Goal: Task Accomplishment & Management: Complete application form

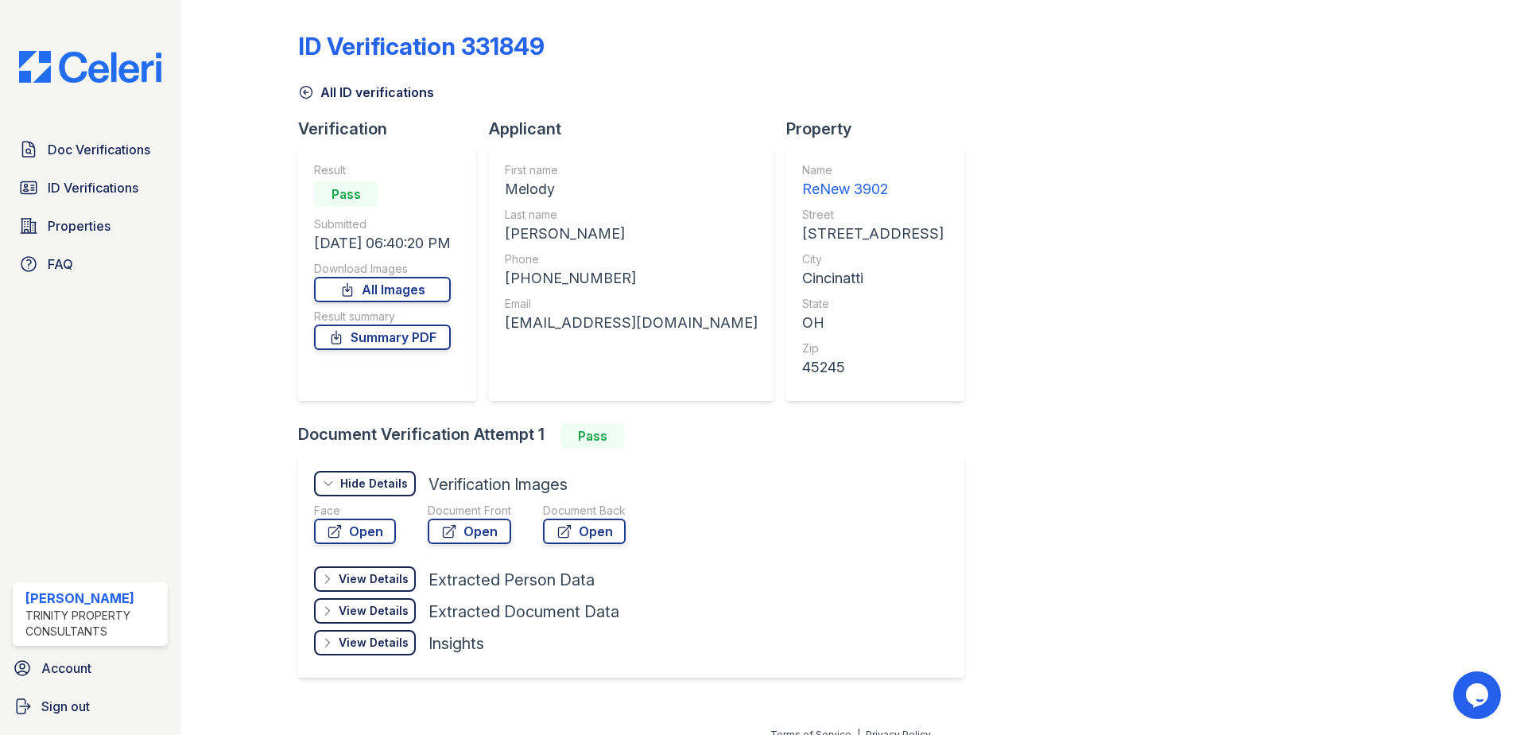
click at [32, 71] on img at bounding box center [90, 67] width 168 height 32
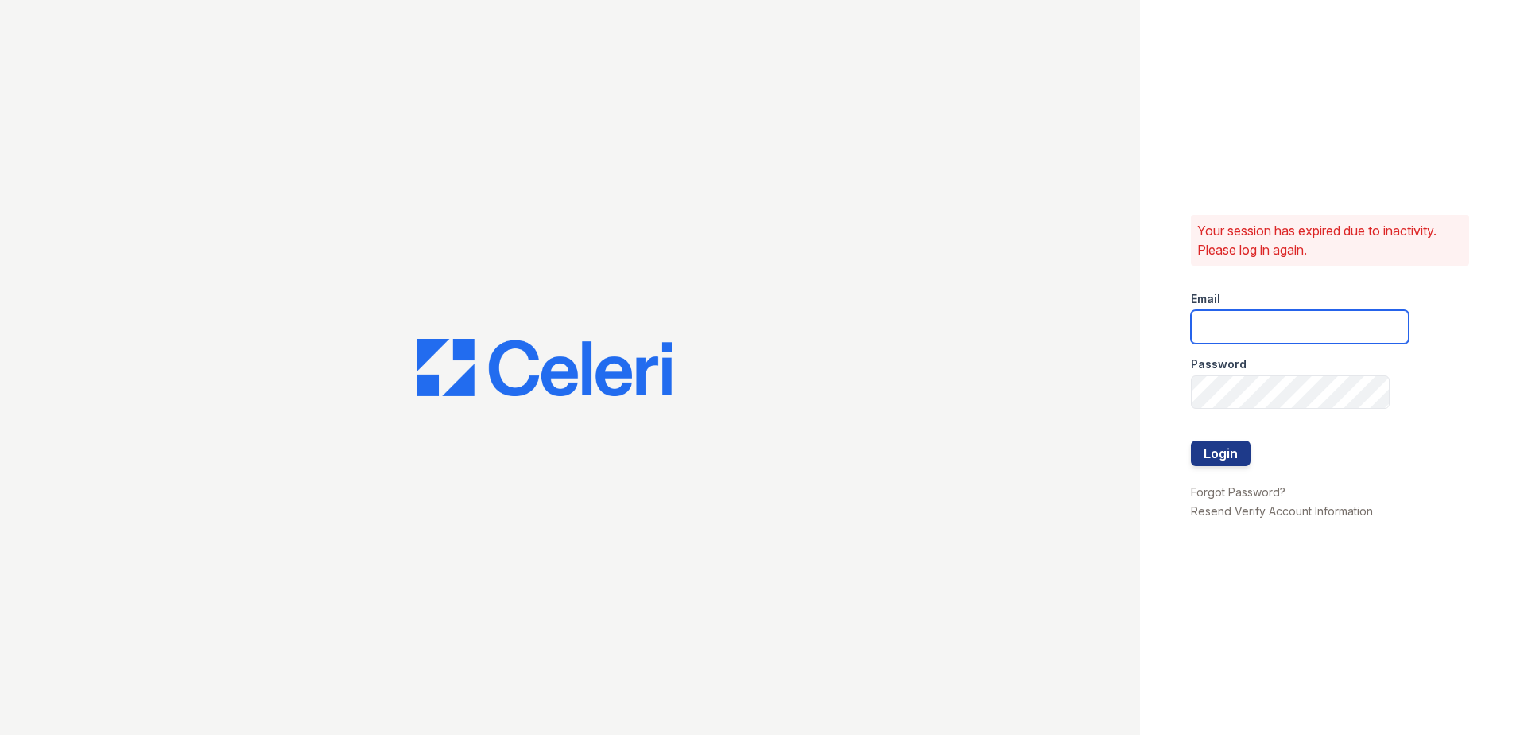
type input "klomax@trinity-pm.com"
click at [1238, 449] on button "Login" at bounding box center [1221, 452] width 60 height 25
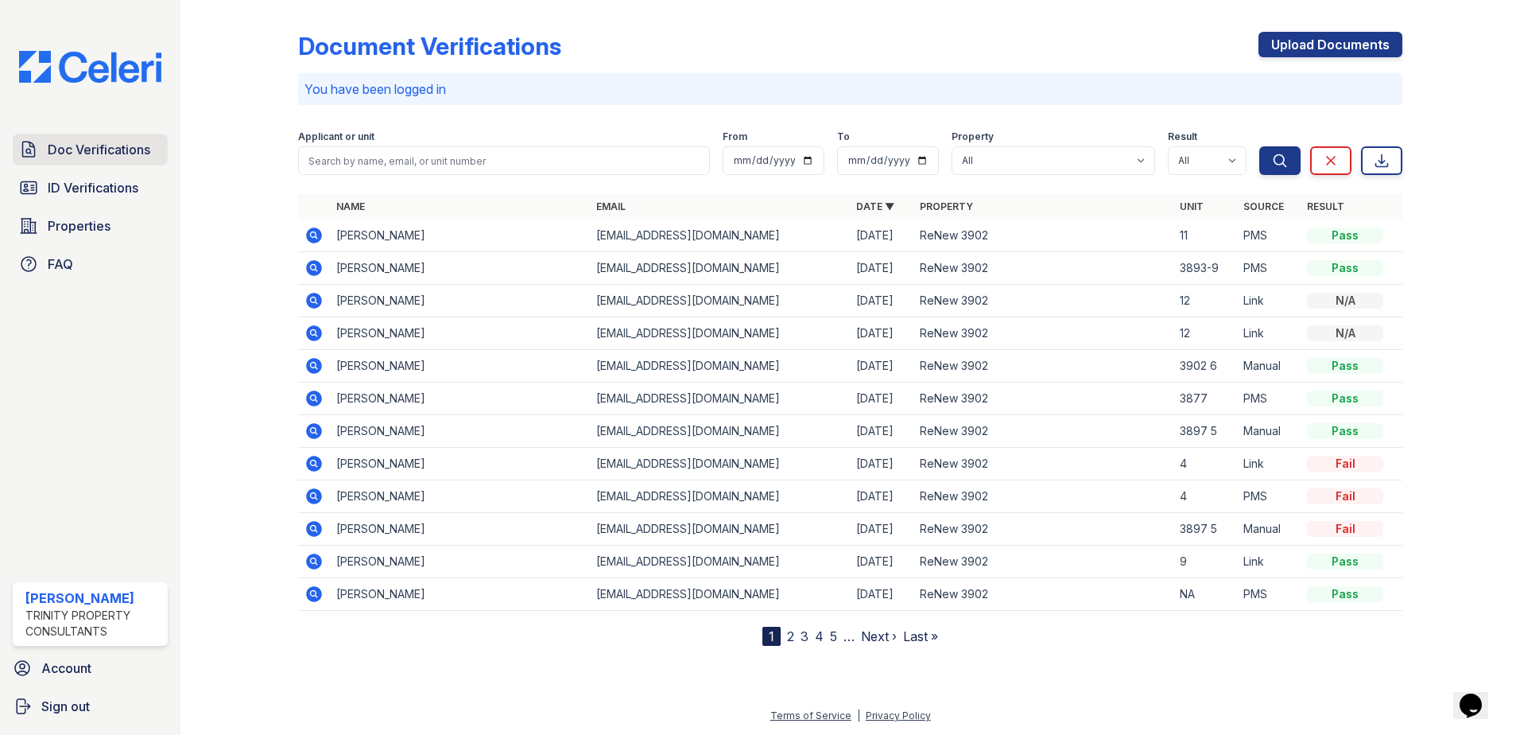
click at [98, 157] on span "Doc Verifications" at bounding box center [99, 149] width 103 height 19
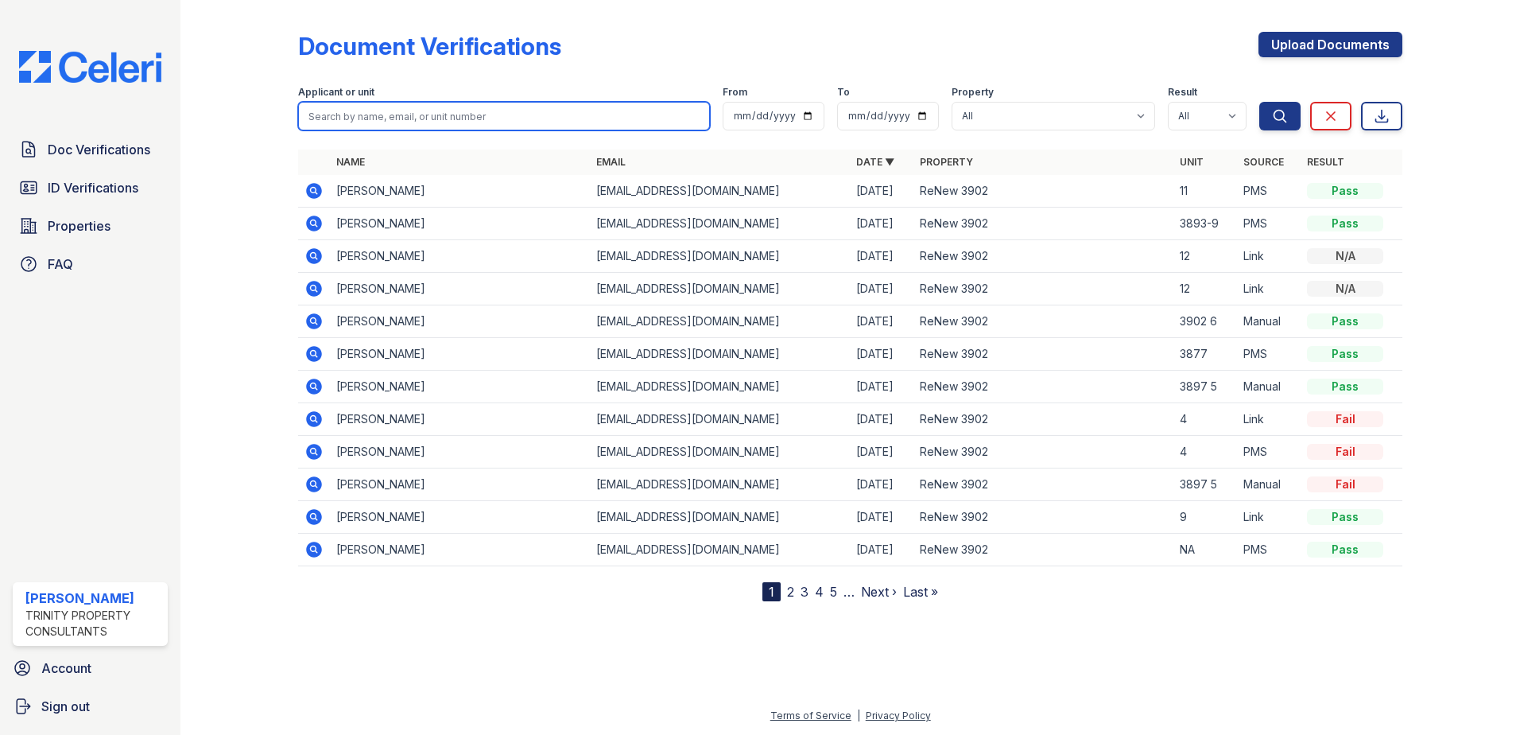
click at [374, 121] on input "search" at bounding box center [504, 116] width 412 height 29
type input "emily"
click at [1259, 102] on button "Search" at bounding box center [1279, 116] width 41 height 29
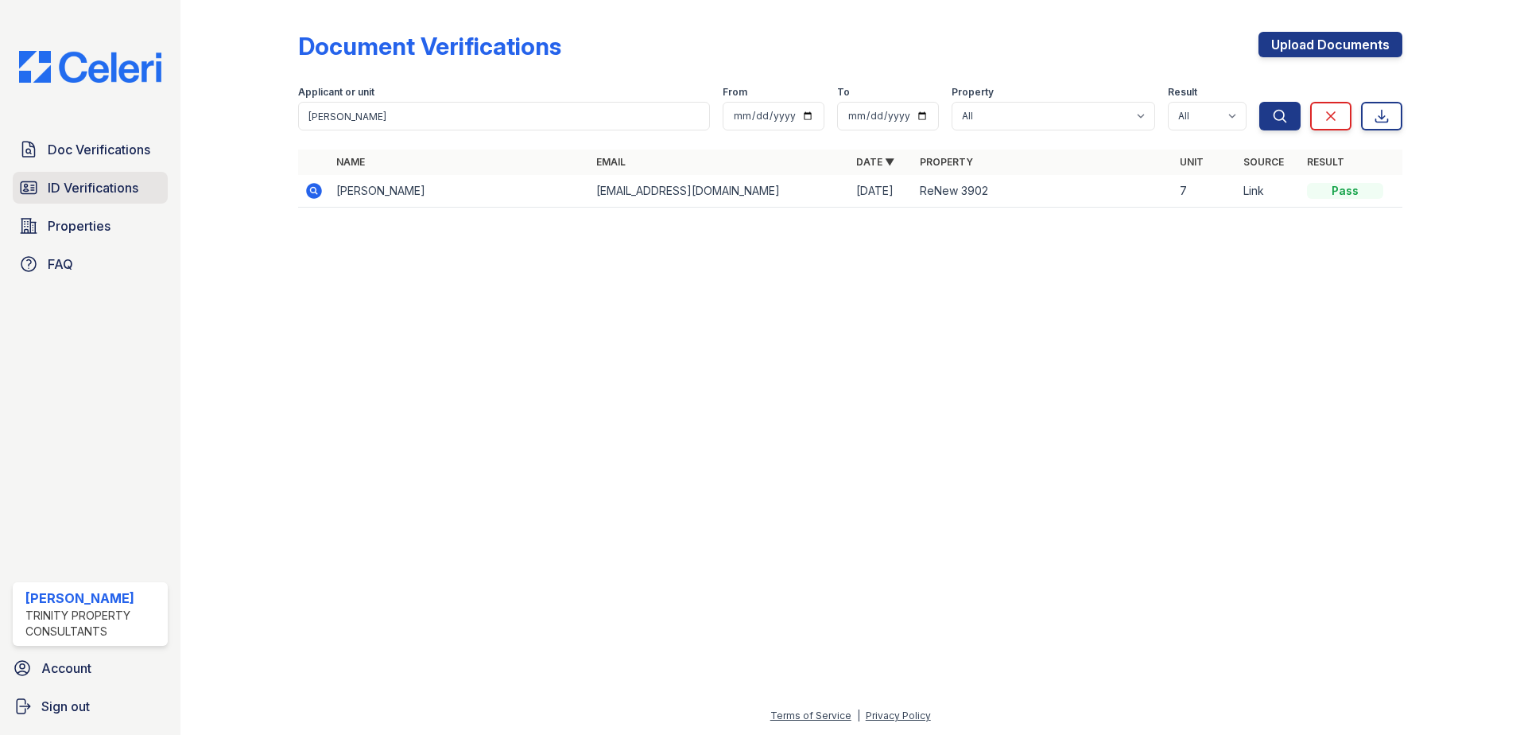
click at [88, 180] on span "ID Verifications" at bounding box center [93, 187] width 91 height 19
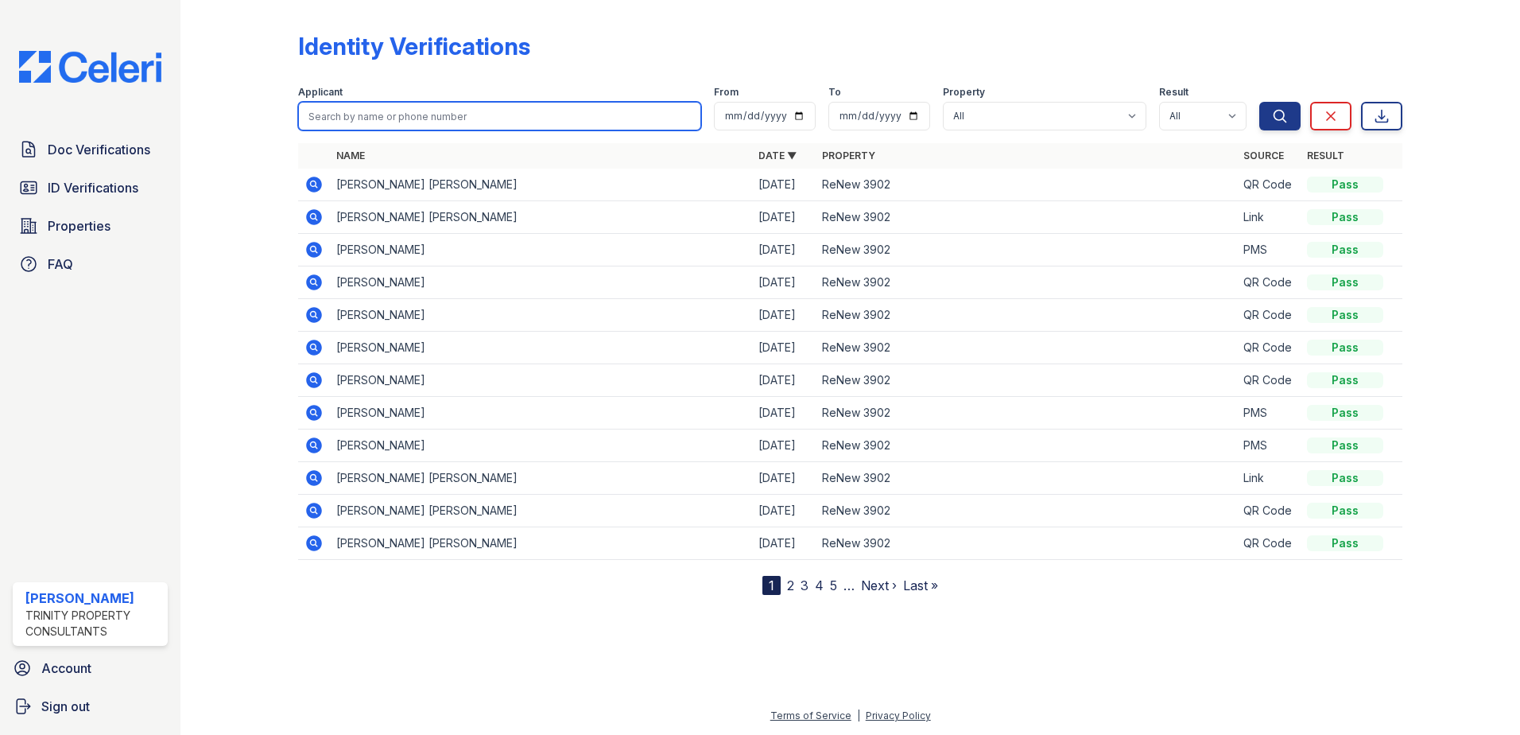
click at [355, 119] on input "search" at bounding box center [499, 116] width 403 height 29
type input "emily"
click at [1259, 102] on button "Search" at bounding box center [1279, 116] width 41 height 29
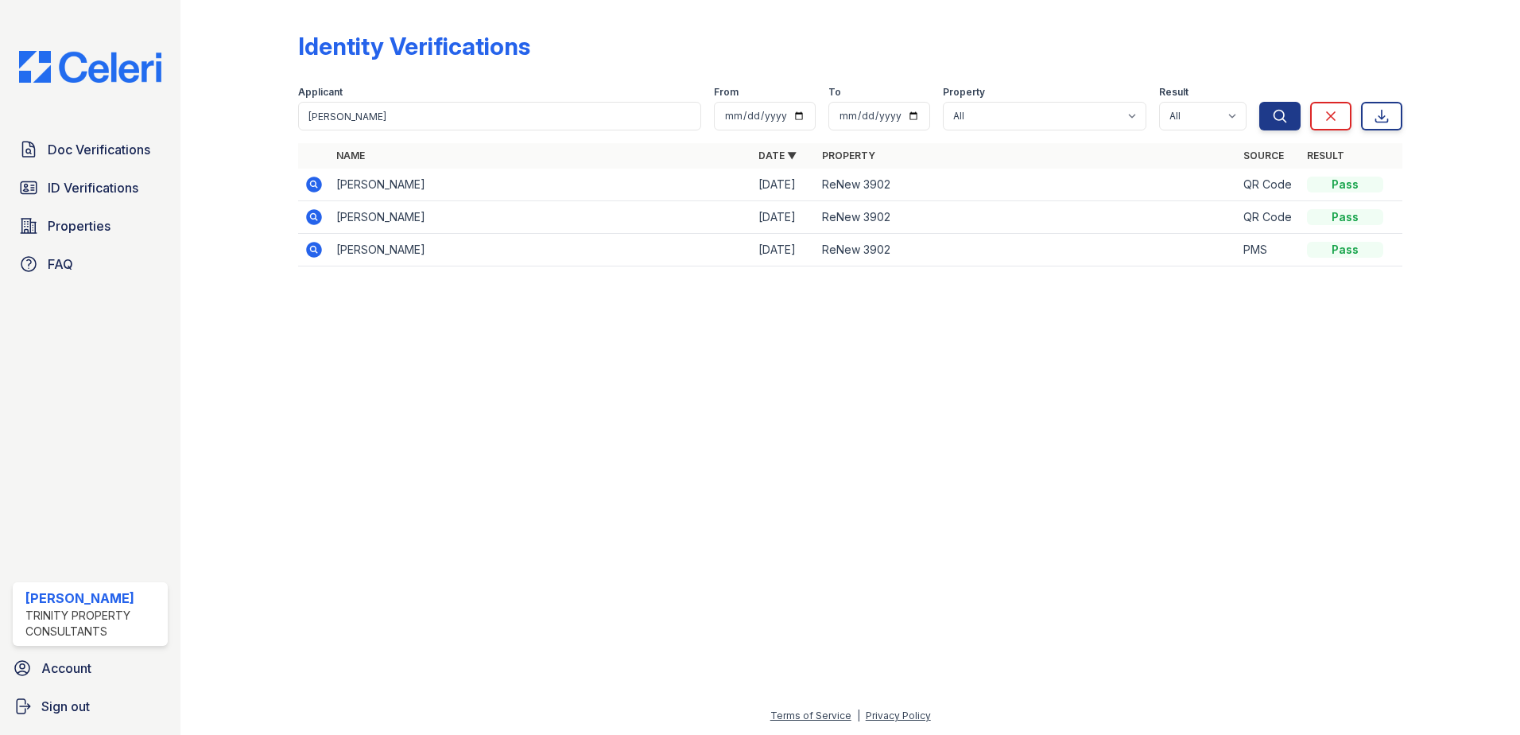
click at [314, 184] on icon at bounding box center [313, 183] width 4 height 4
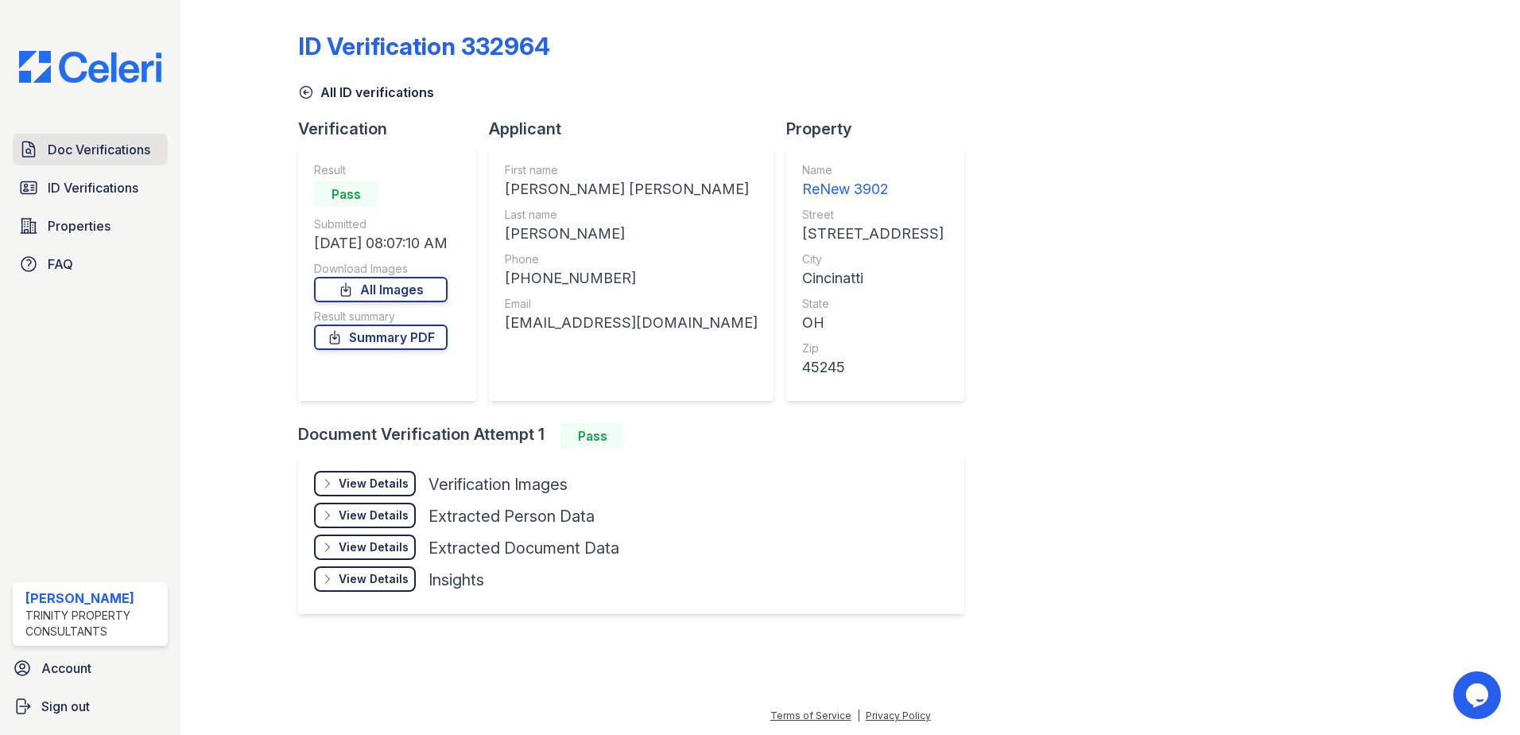
click at [56, 152] on span "Doc Verifications" at bounding box center [99, 149] width 103 height 19
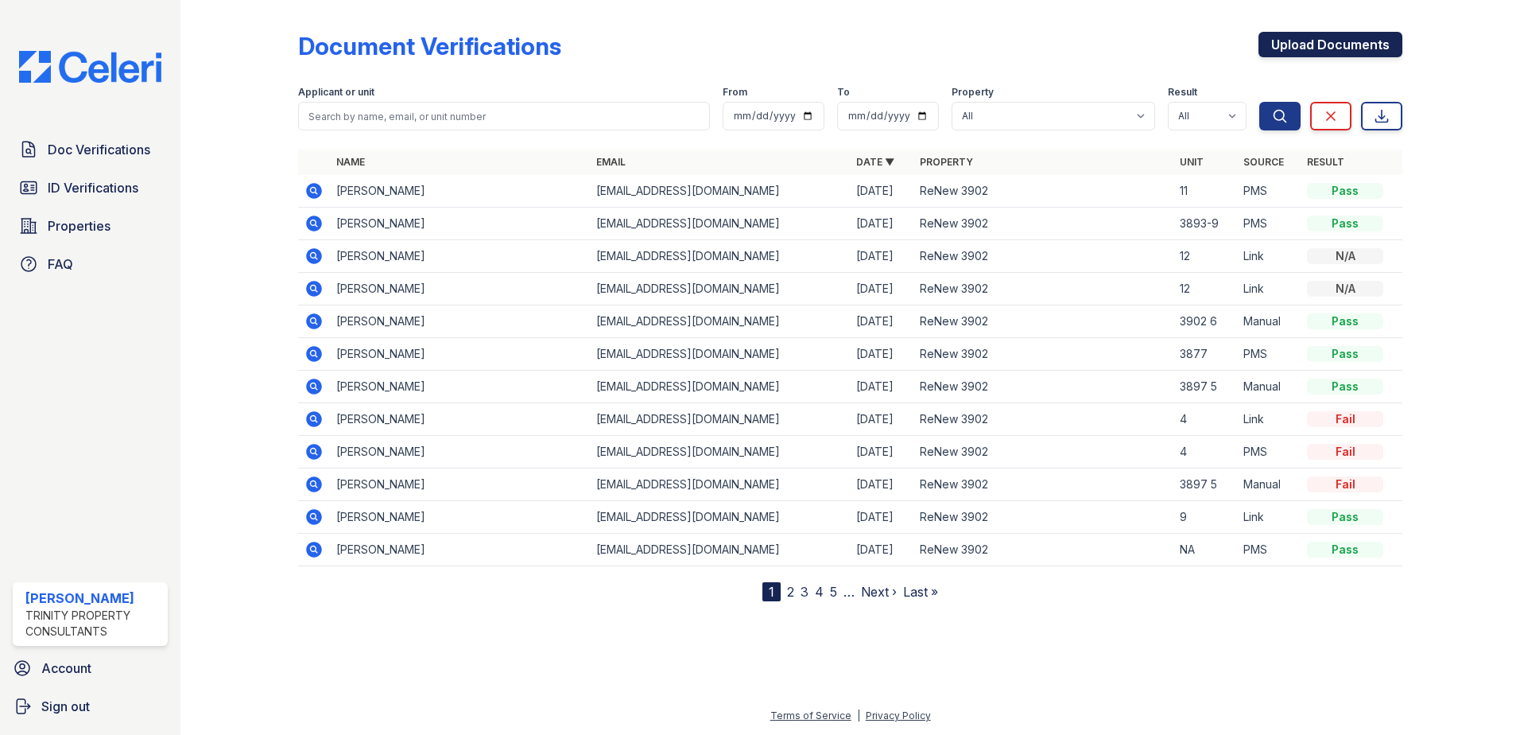
click at [1289, 54] on link "Upload Documents" at bounding box center [1330, 44] width 144 height 25
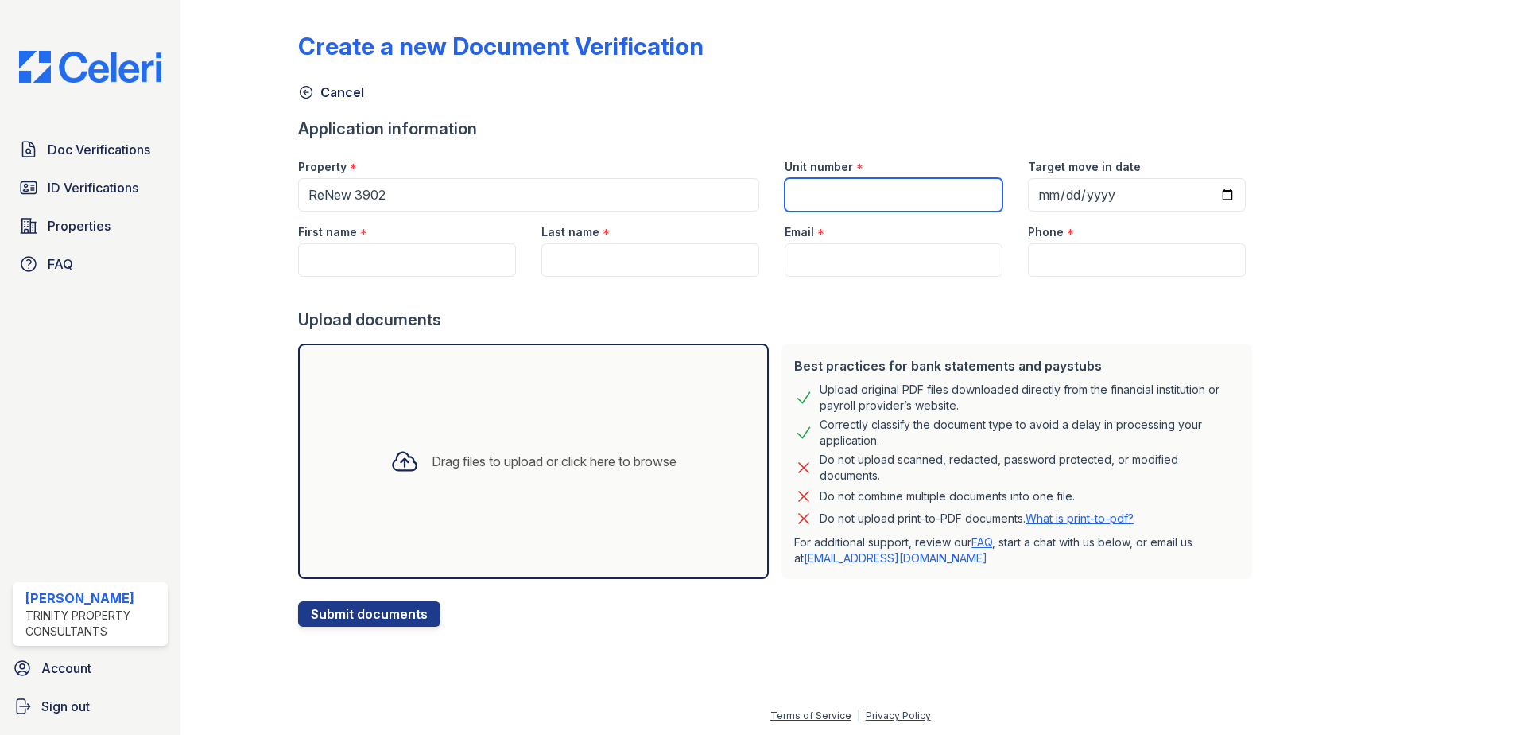
click at [808, 185] on input "Unit number" at bounding box center [894, 194] width 218 height 33
type input "3917 7"
click at [1180, 194] on input "Target move in date" at bounding box center [1137, 194] width 218 height 33
click at [1207, 193] on input "Target move in date" at bounding box center [1137, 194] width 218 height 33
type input "2025-10-07"
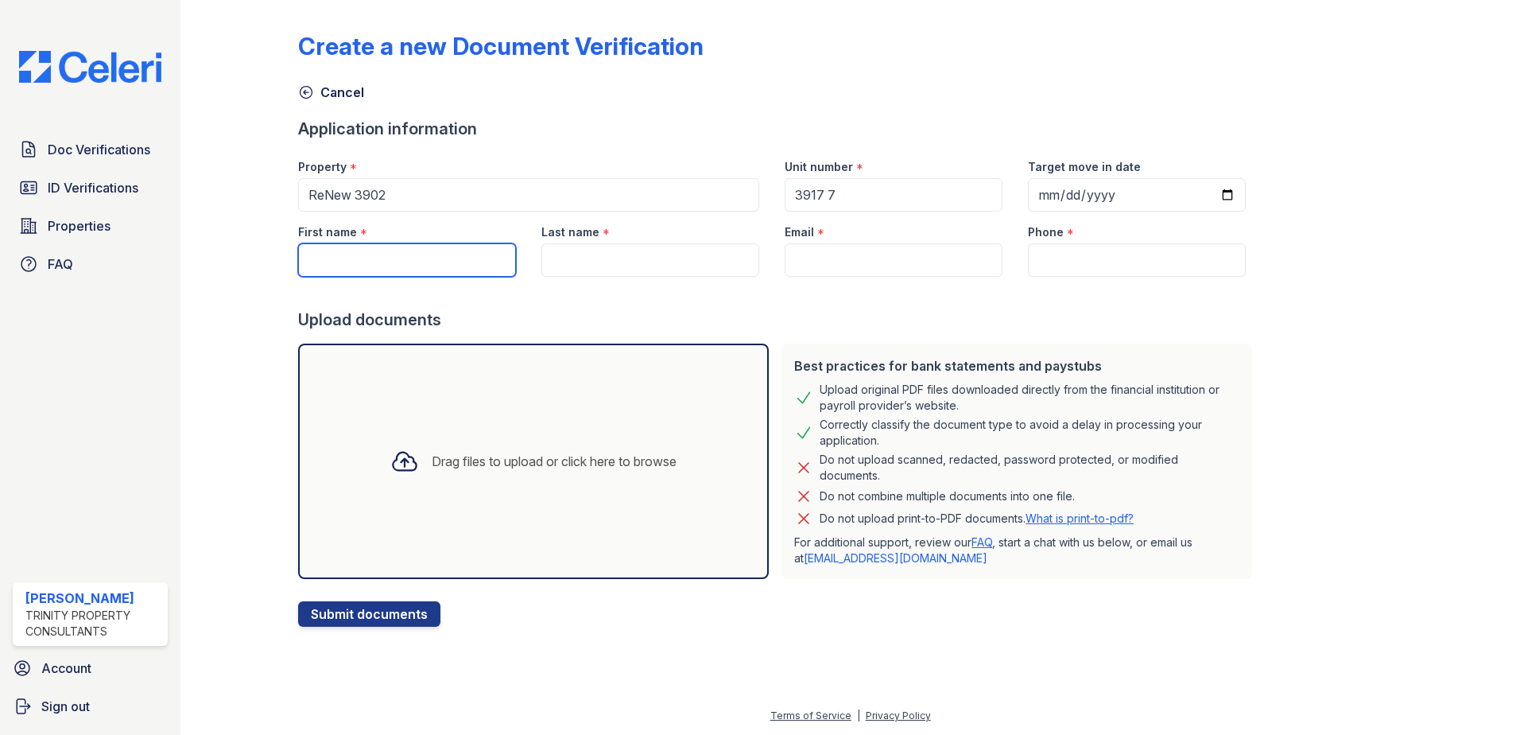
click at [373, 261] on input "First name" at bounding box center [407, 259] width 218 height 33
type input "Emily"
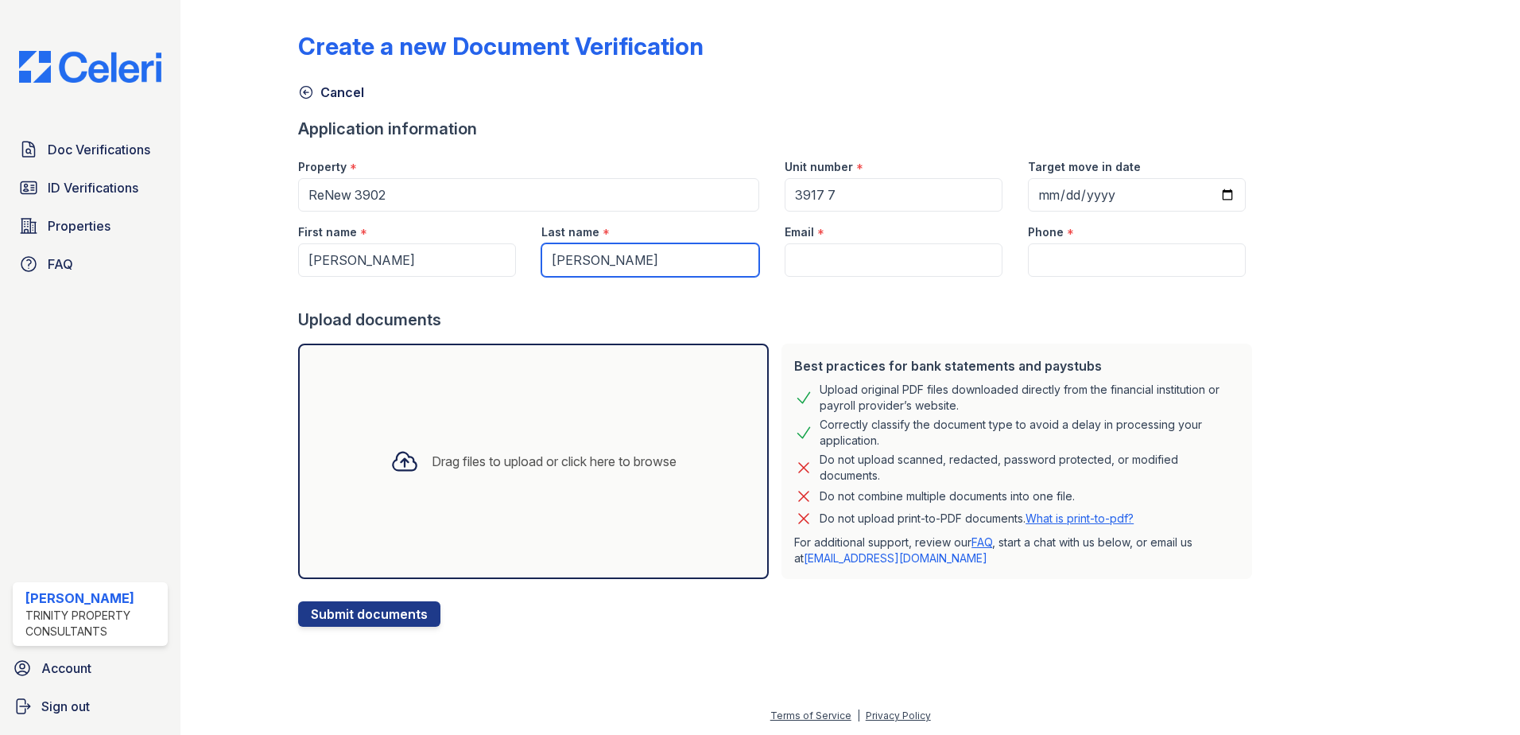
click at [564, 259] on input "Alson" at bounding box center [650, 259] width 218 height 33
type input "Alston"
click at [839, 269] on input "Email" at bounding box center [894, 259] width 218 height 33
click at [824, 260] on input "Email" at bounding box center [894, 259] width 218 height 33
paste input "ealston49@yahoo.com"
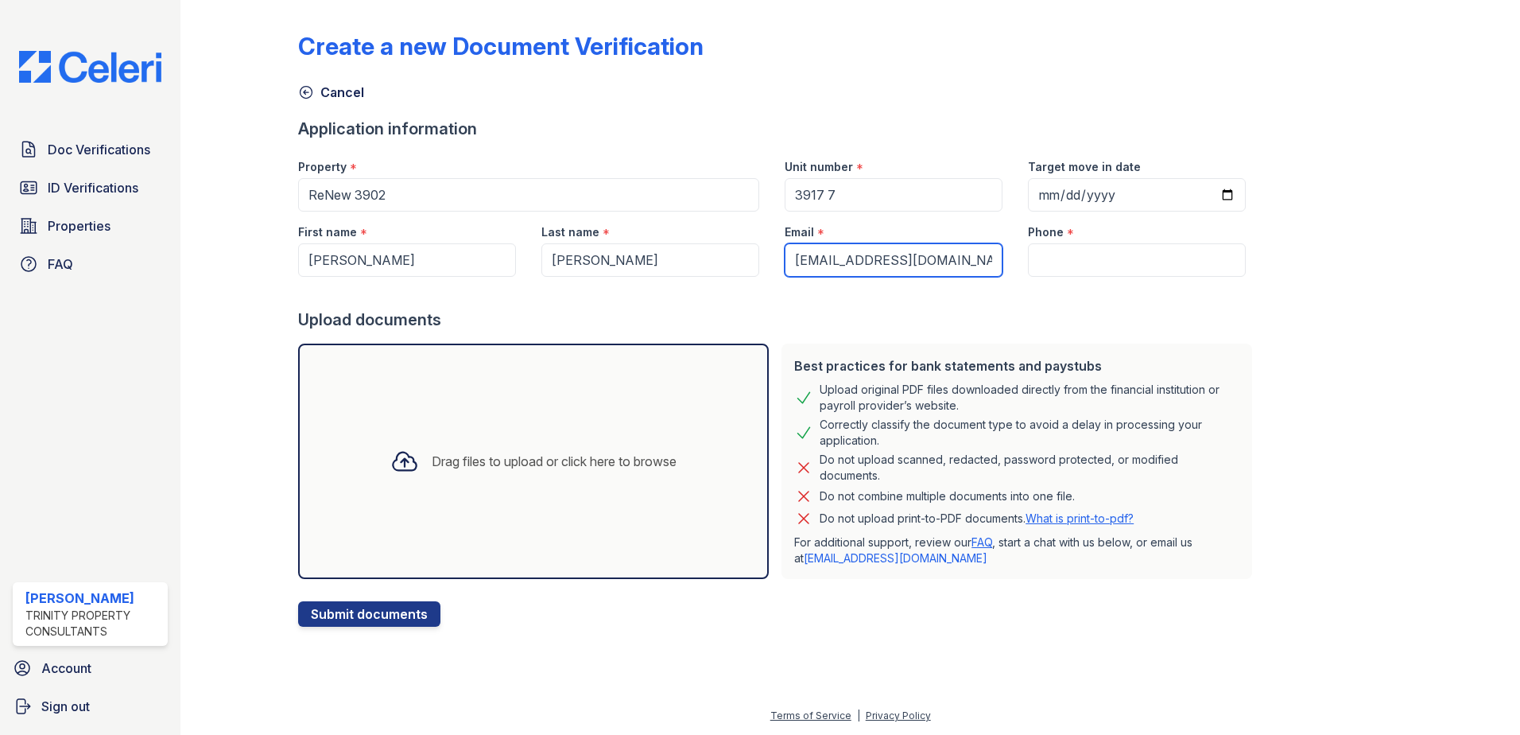
type input "ealston49@yahoo.com"
click at [1041, 262] on input "Phone" at bounding box center [1137, 259] width 218 height 33
paste input "(843) 344-0162"
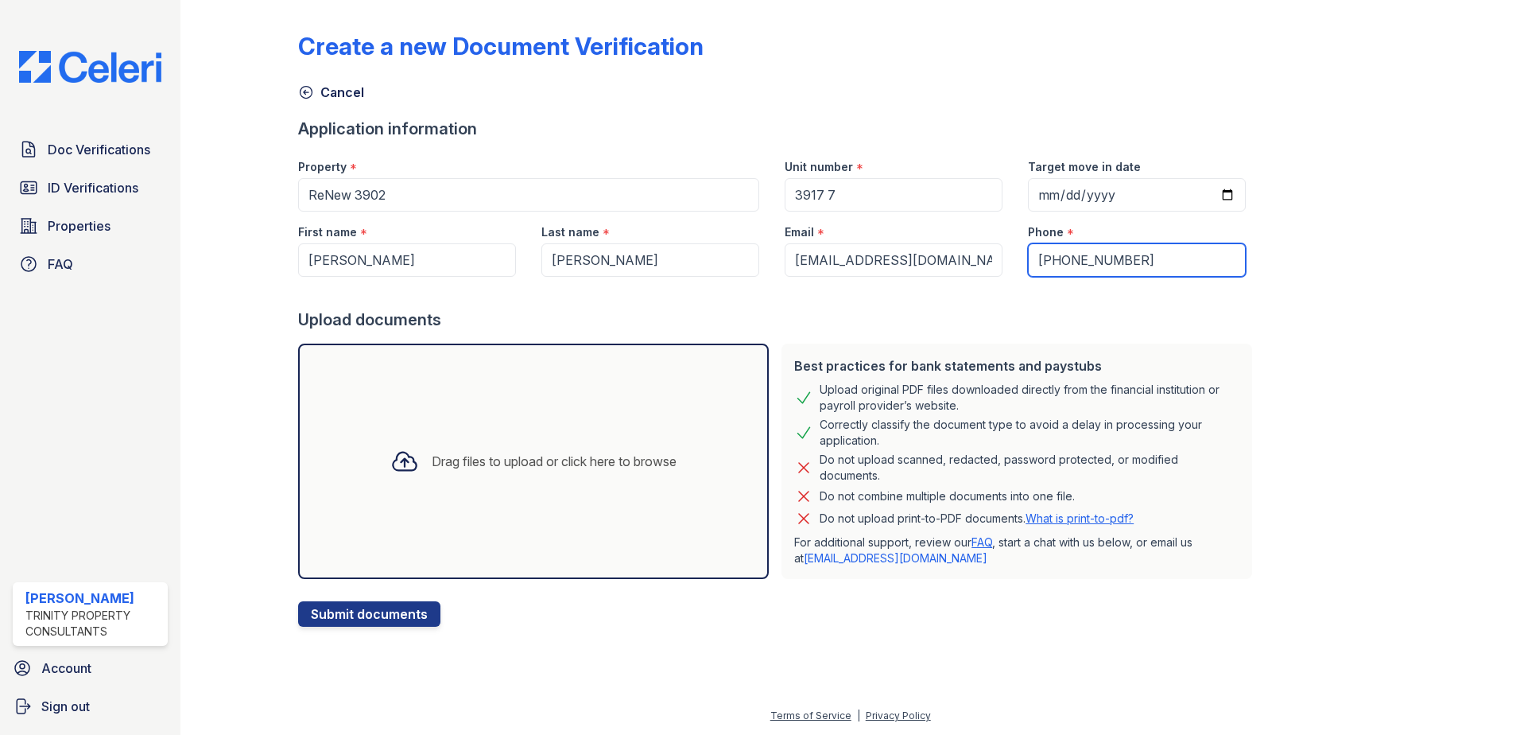
type input "(843) 344-0162"
click at [438, 467] on div "Drag files to upload or click here to browse" at bounding box center [554, 461] width 245 height 19
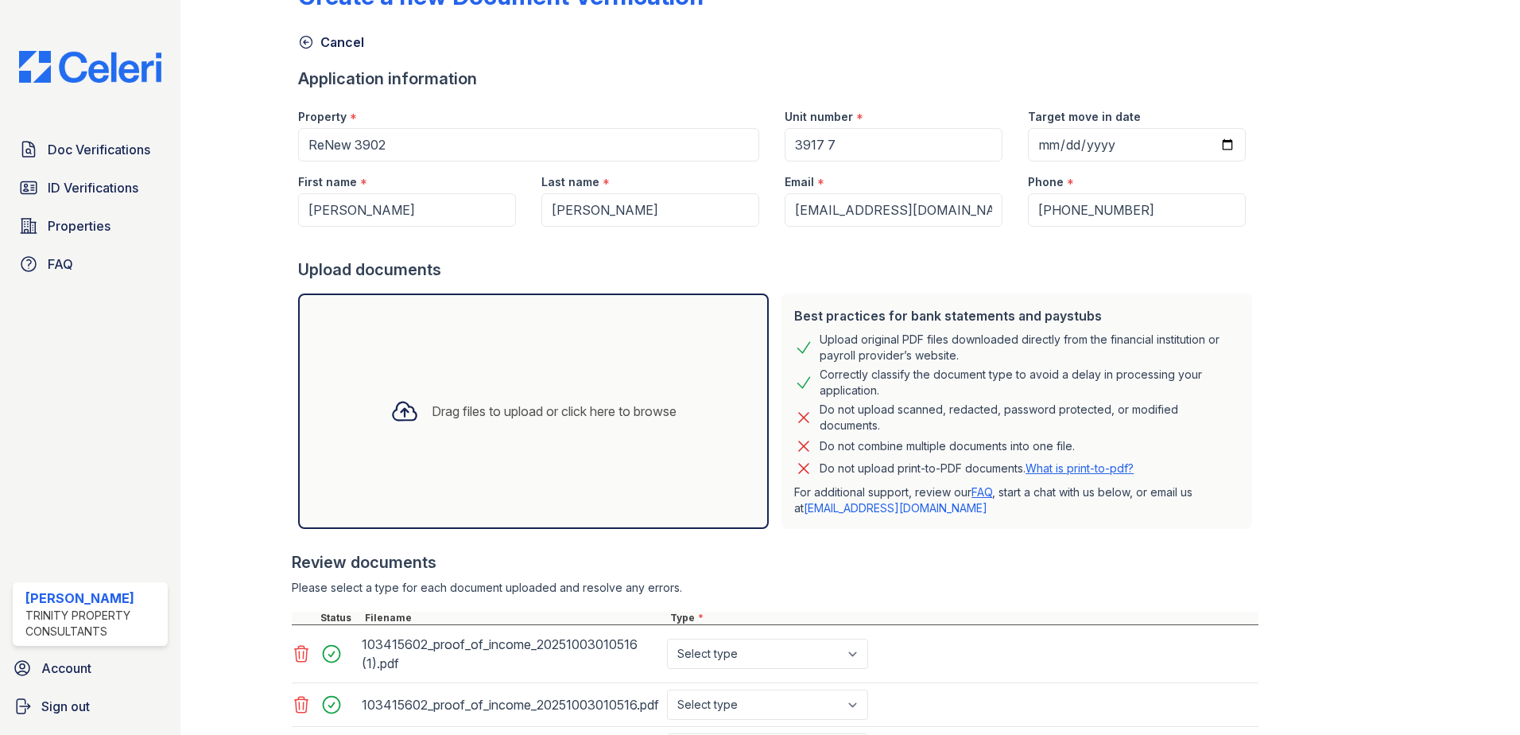
scroll to position [241, 0]
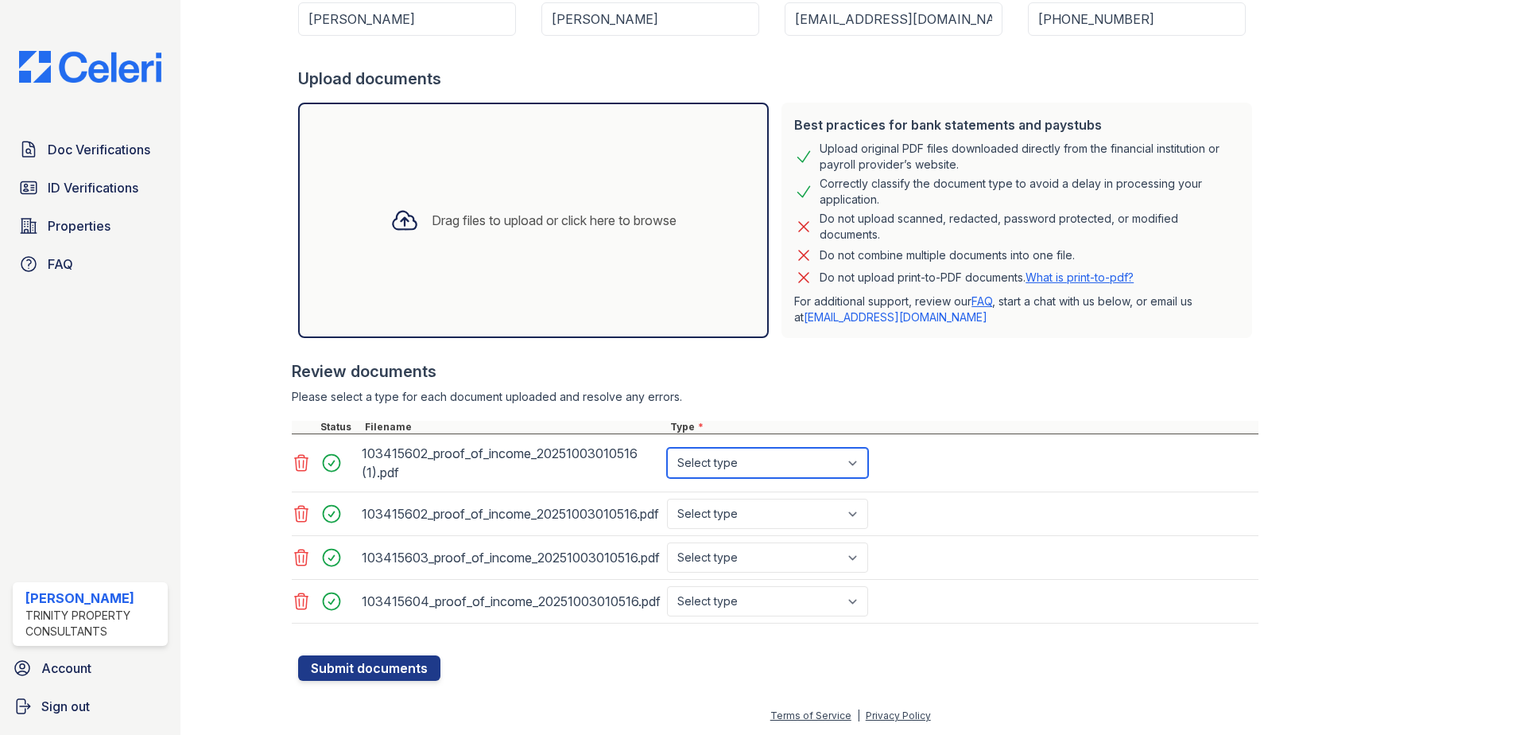
click at [750, 458] on select "Select type Paystub Bank Statement Offer Letter Tax Documents Benefit Award Let…" at bounding box center [767, 463] width 201 height 30
select select "paystub"
click at [667, 448] on select "Select type Paystub Bank Statement Offer Letter Tax Documents Benefit Award Let…" at bounding box center [767, 463] width 201 height 30
click at [736, 511] on select "Select type Paystub Bank Statement Offer Letter Tax Documents Benefit Award Let…" at bounding box center [767, 513] width 201 height 30
select select "paystub"
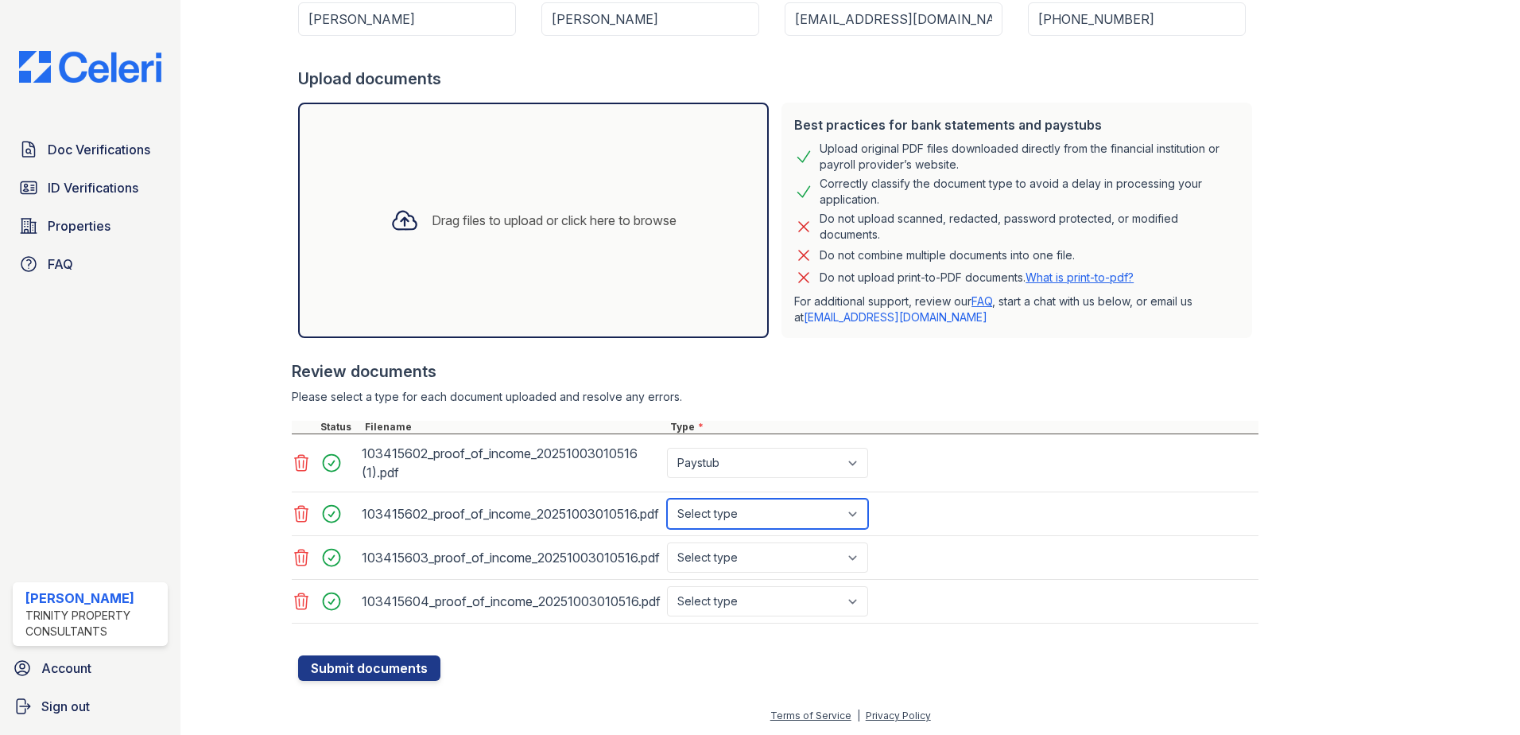
click at [667, 498] on select "Select type Paystub Bank Statement Offer Letter Tax Documents Benefit Award Let…" at bounding box center [767, 513] width 201 height 30
click at [727, 564] on select "Select type Paystub Bank Statement Offer Letter Tax Documents Benefit Award Let…" at bounding box center [767, 557] width 201 height 30
select select "paystub"
click at [667, 542] on select "Select type Paystub Bank Statement Offer Letter Tax Documents Benefit Award Let…" at bounding box center [767, 557] width 201 height 30
click at [732, 606] on select "Select type Paystub Bank Statement Offer Letter Tax Documents Benefit Award Let…" at bounding box center [767, 601] width 201 height 30
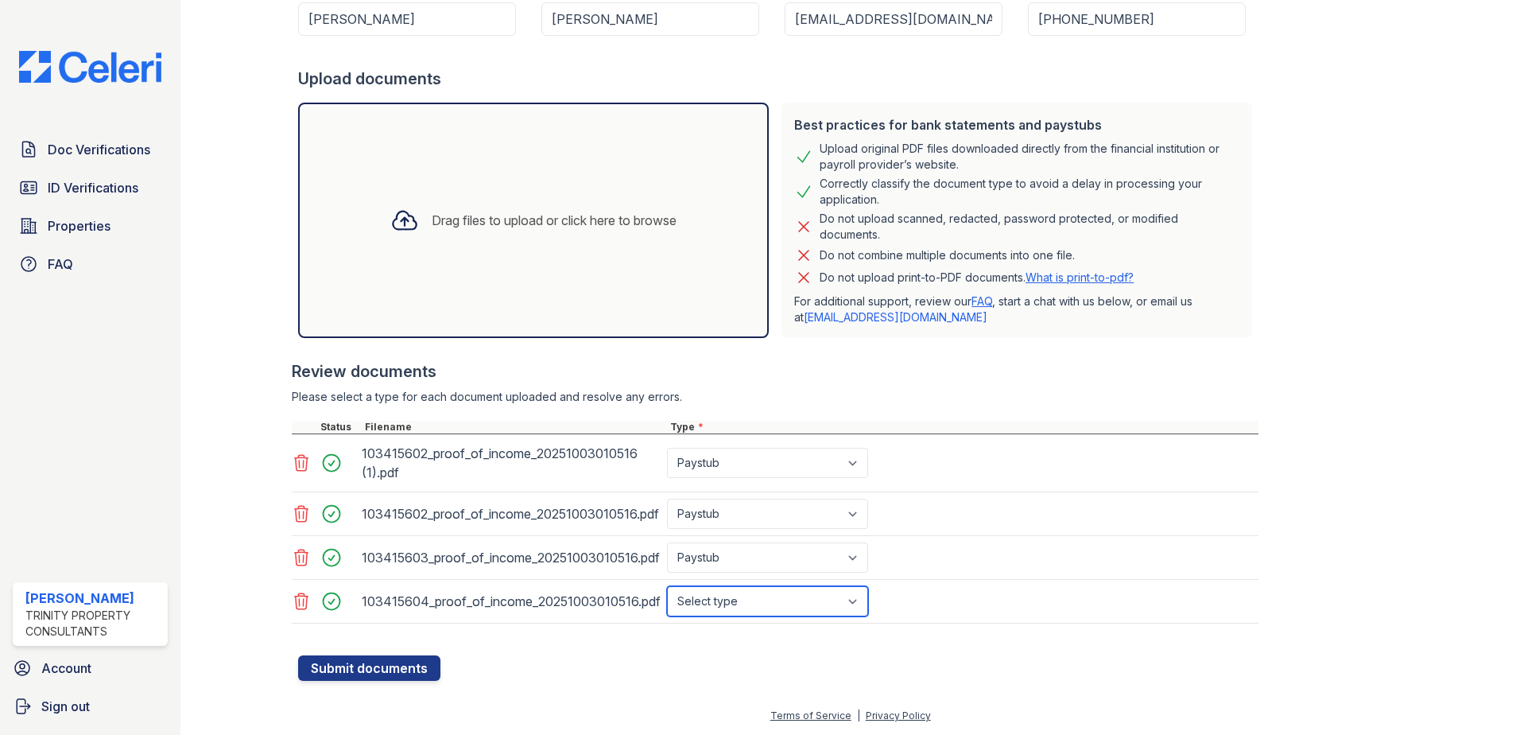
select select "paystub"
click at [667, 586] on select "Select type Paystub Bank Statement Offer Letter Tax Documents Benefit Award Let…" at bounding box center [767, 601] width 201 height 30
click at [343, 666] on button "Submit documents" at bounding box center [369, 667] width 142 height 25
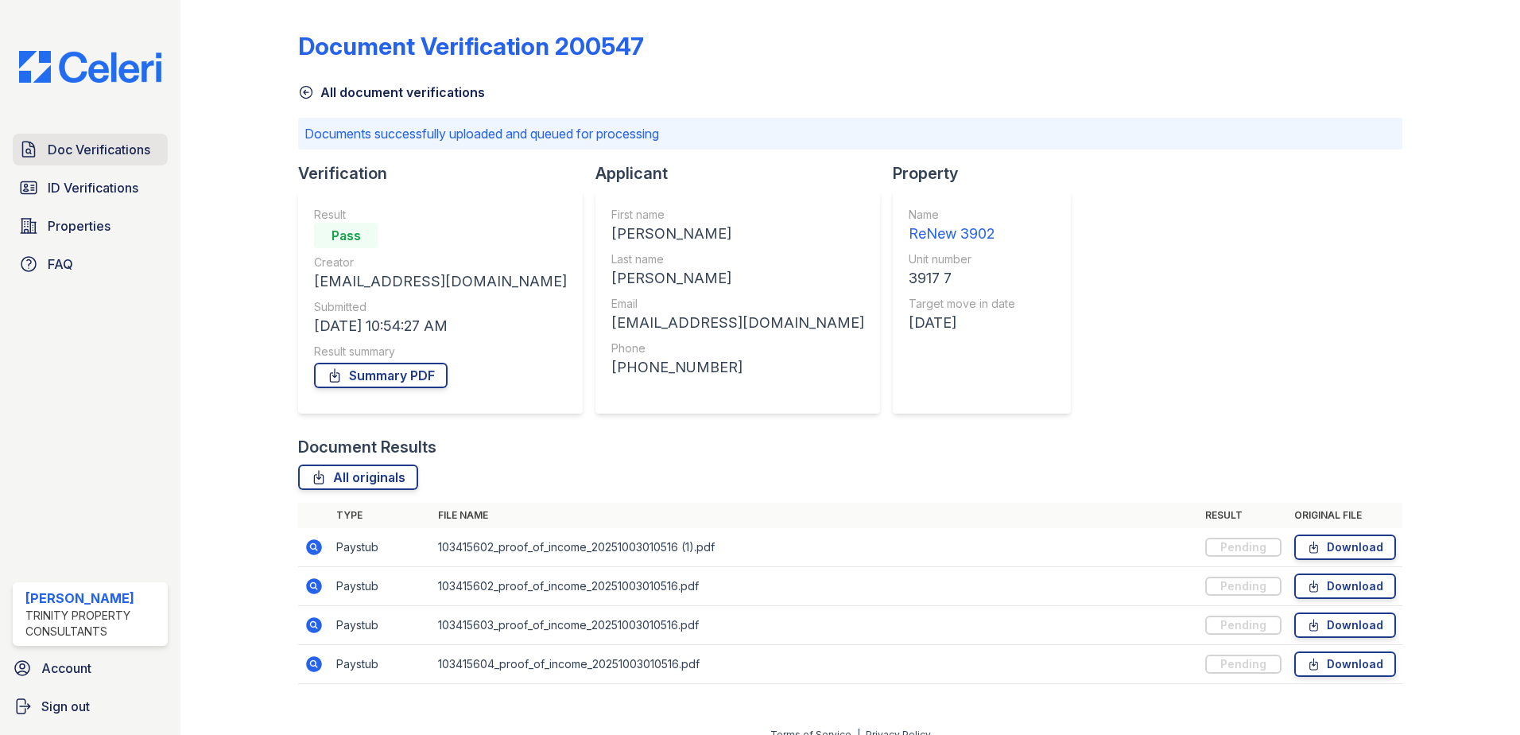
click at [54, 157] on span "Doc Verifications" at bounding box center [99, 149] width 103 height 19
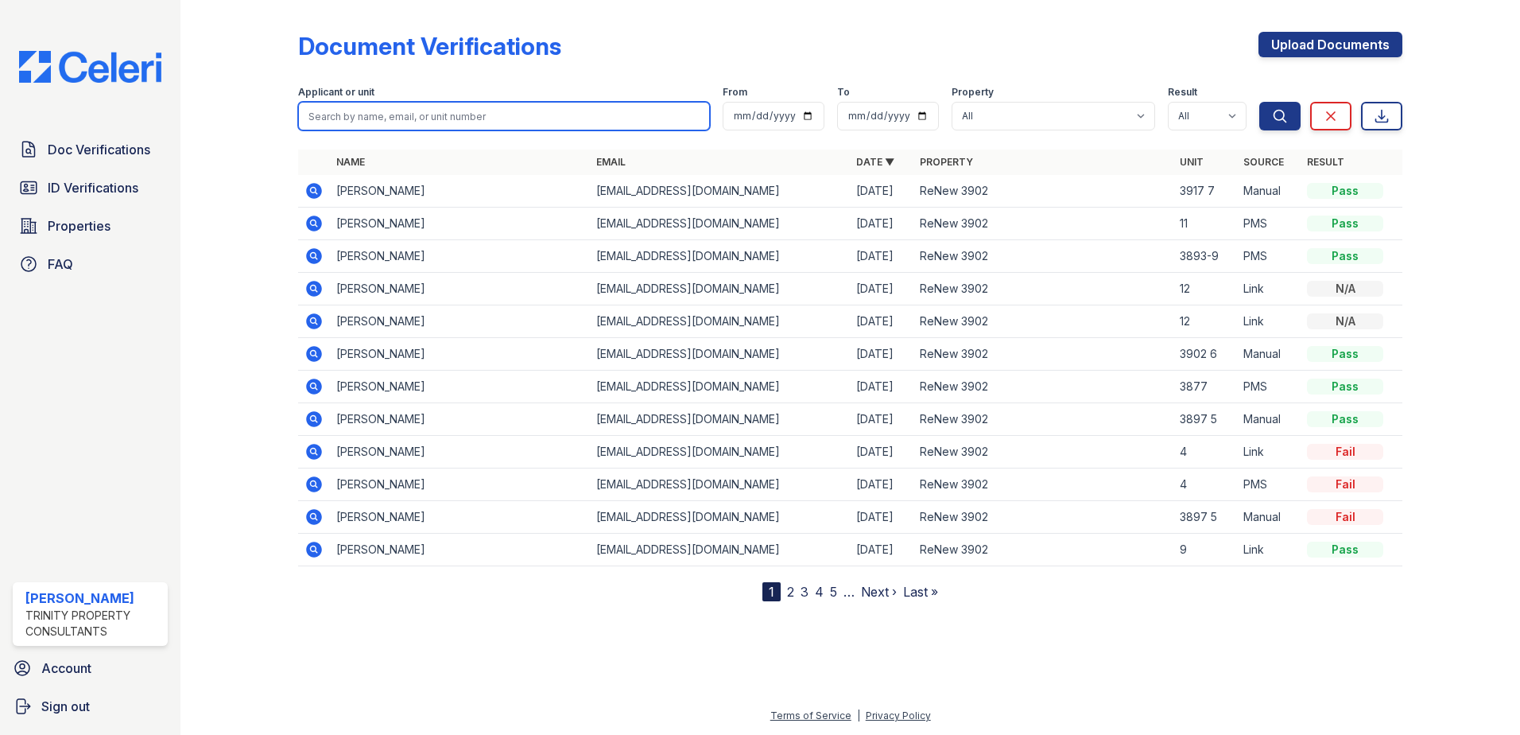
click at [544, 110] on input "search" at bounding box center [504, 116] width 412 height 29
click at [235, 268] on div at bounding box center [252, 303] width 92 height 595
click at [375, 223] on td "Maria Gresham" at bounding box center [460, 223] width 260 height 33
click at [315, 223] on icon at bounding box center [313, 222] width 4 height 4
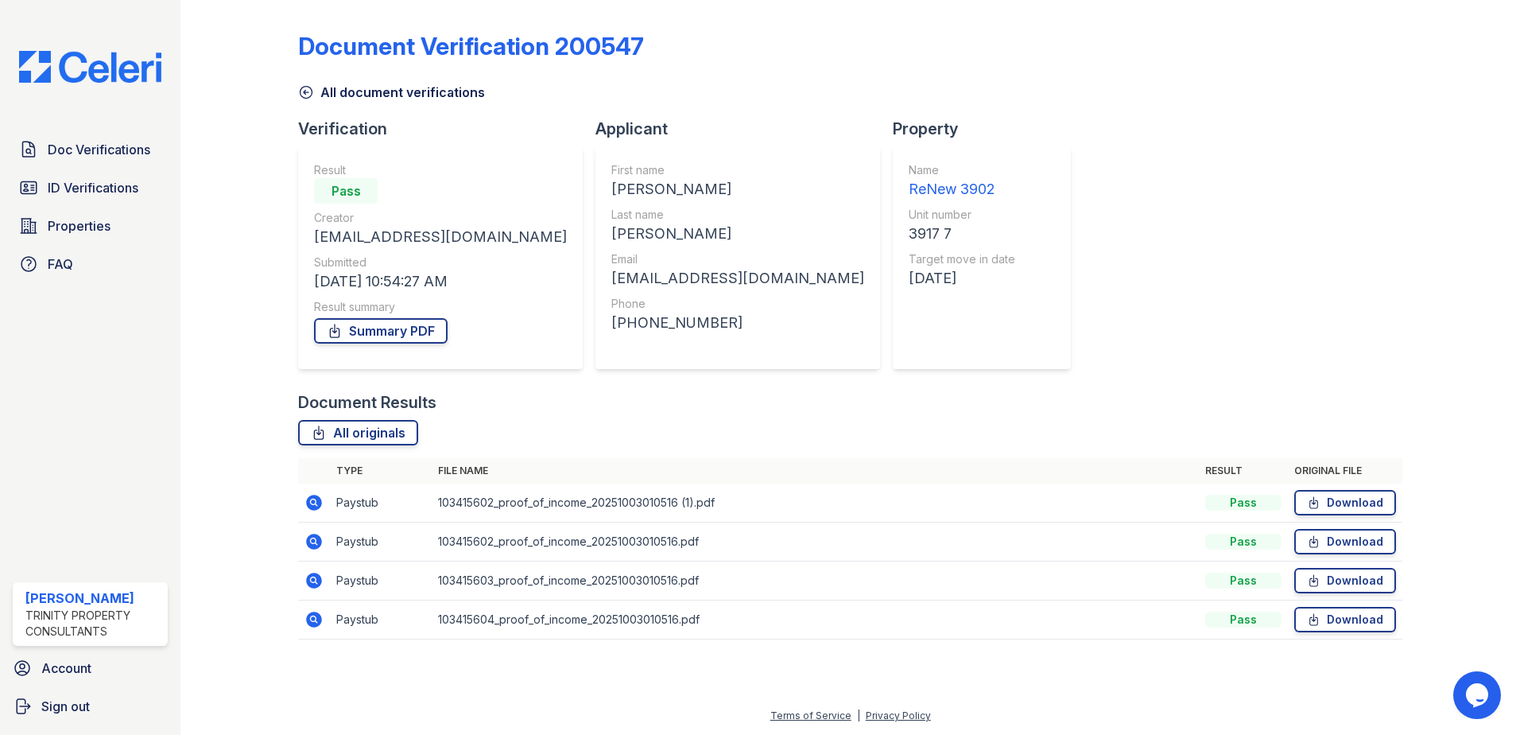
click at [109, 68] on img at bounding box center [90, 67] width 168 height 32
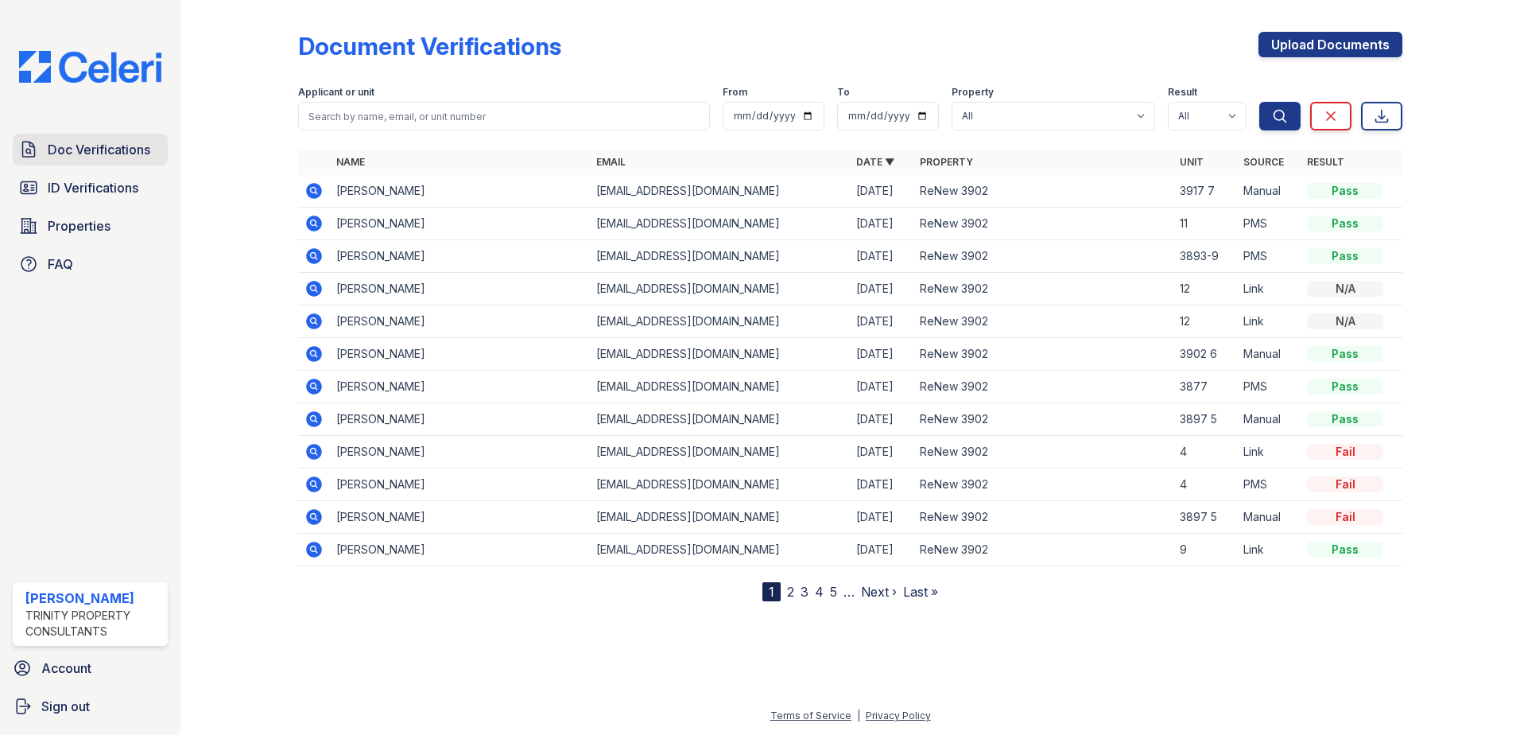
click at [83, 152] on span "Doc Verifications" at bounding box center [99, 149] width 103 height 19
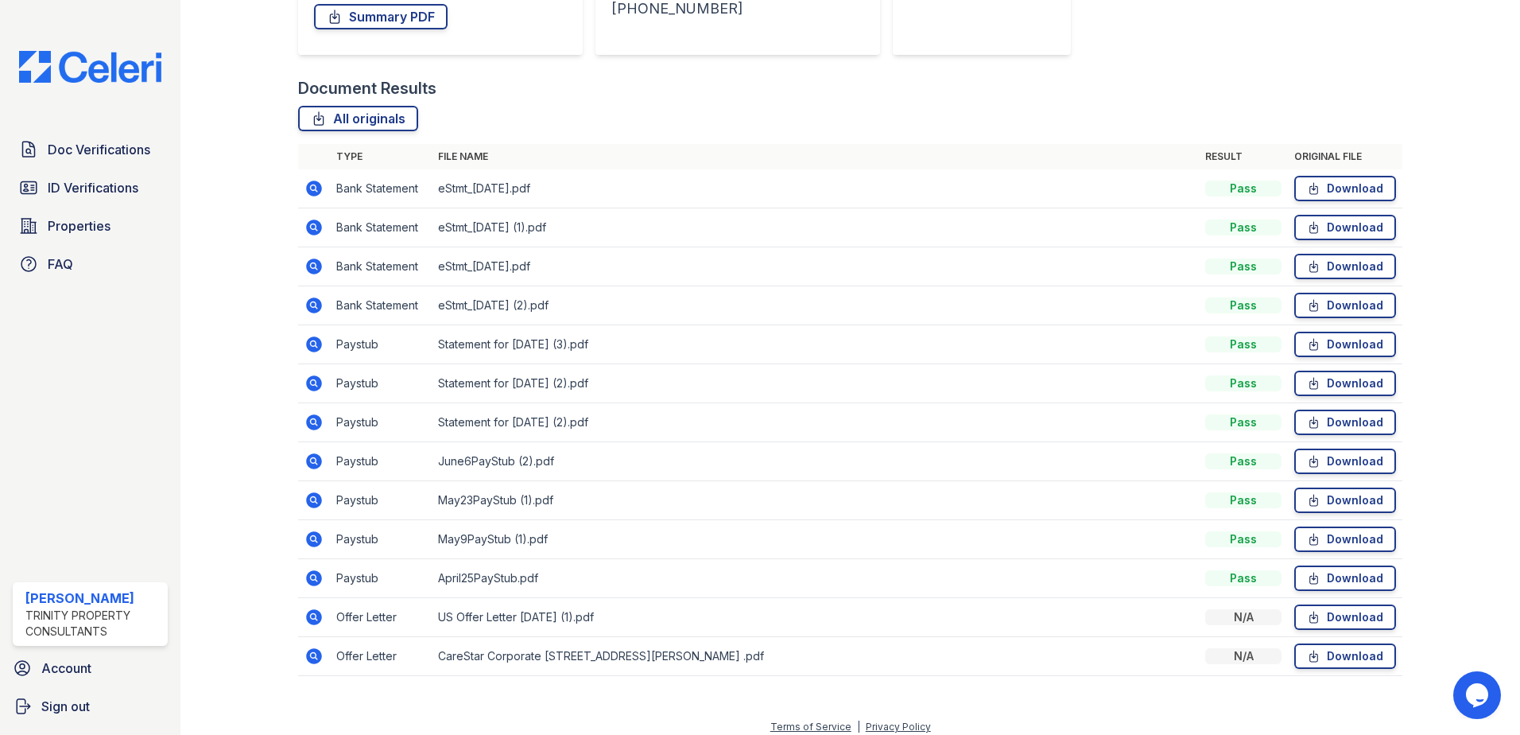
scroll to position [318, 0]
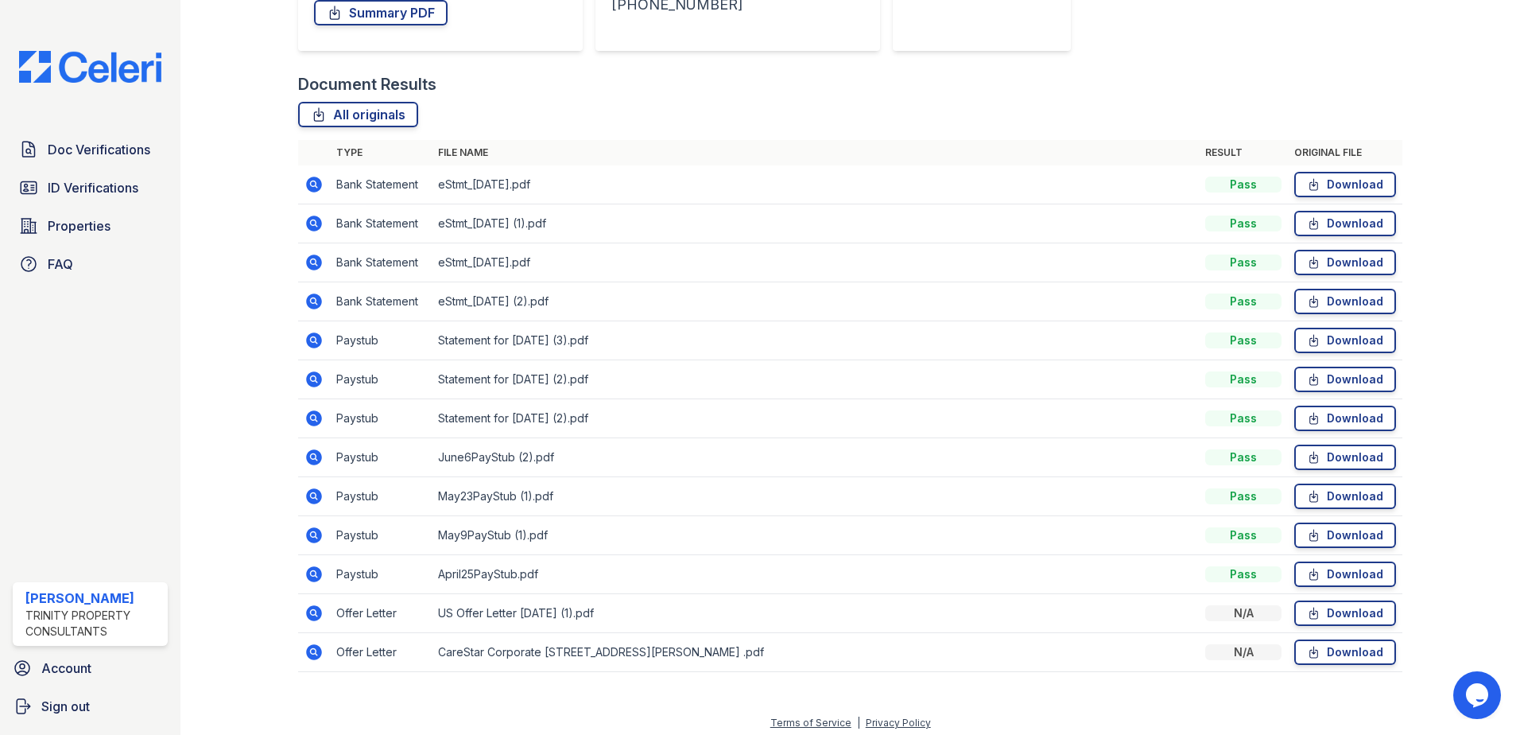
click at [315, 610] on icon at bounding box center [313, 612] width 19 height 19
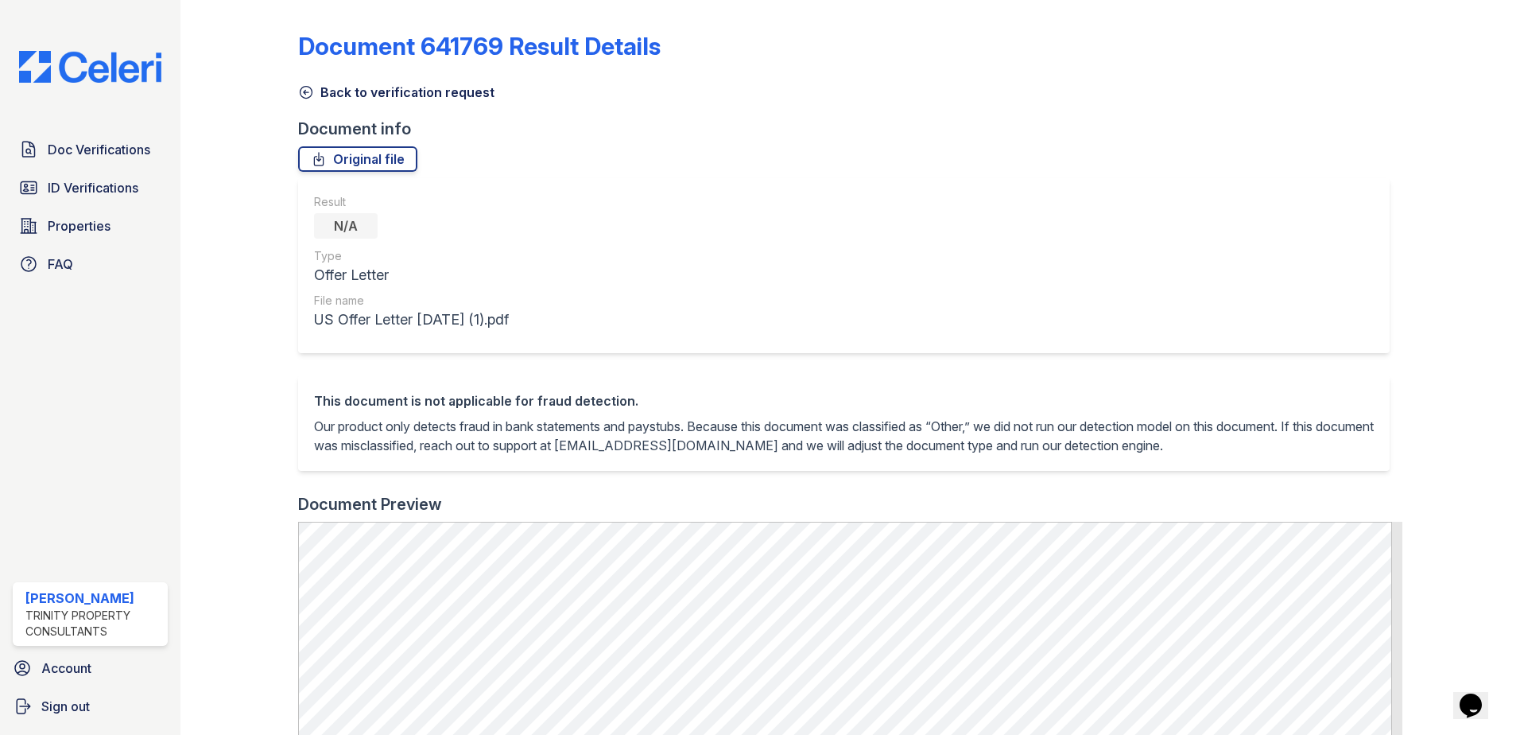
click at [304, 90] on icon at bounding box center [306, 92] width 16 height 16
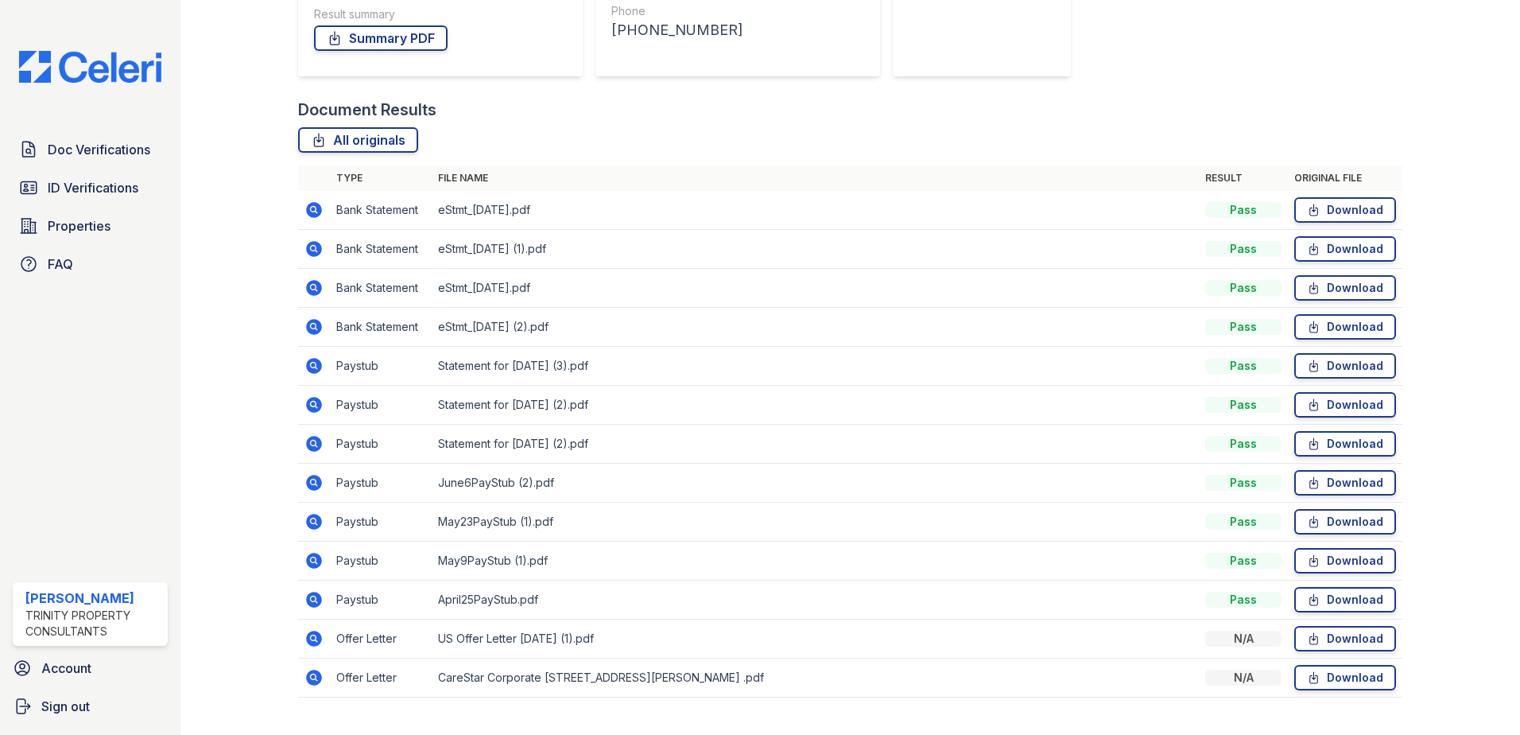
scroll to position [318, 0]
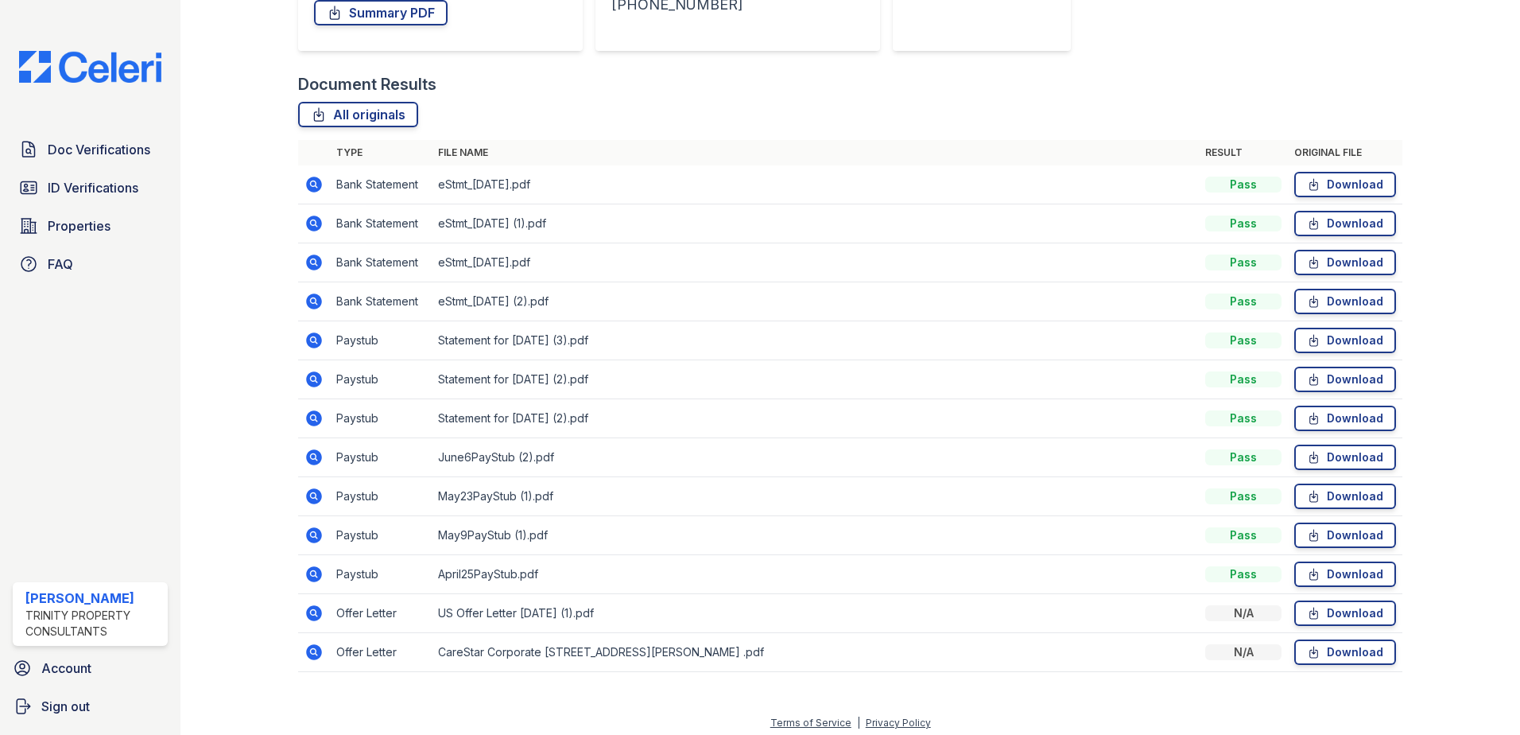
click at [312, 567] on icon at bounding box center [314, 574] width 16 height 16
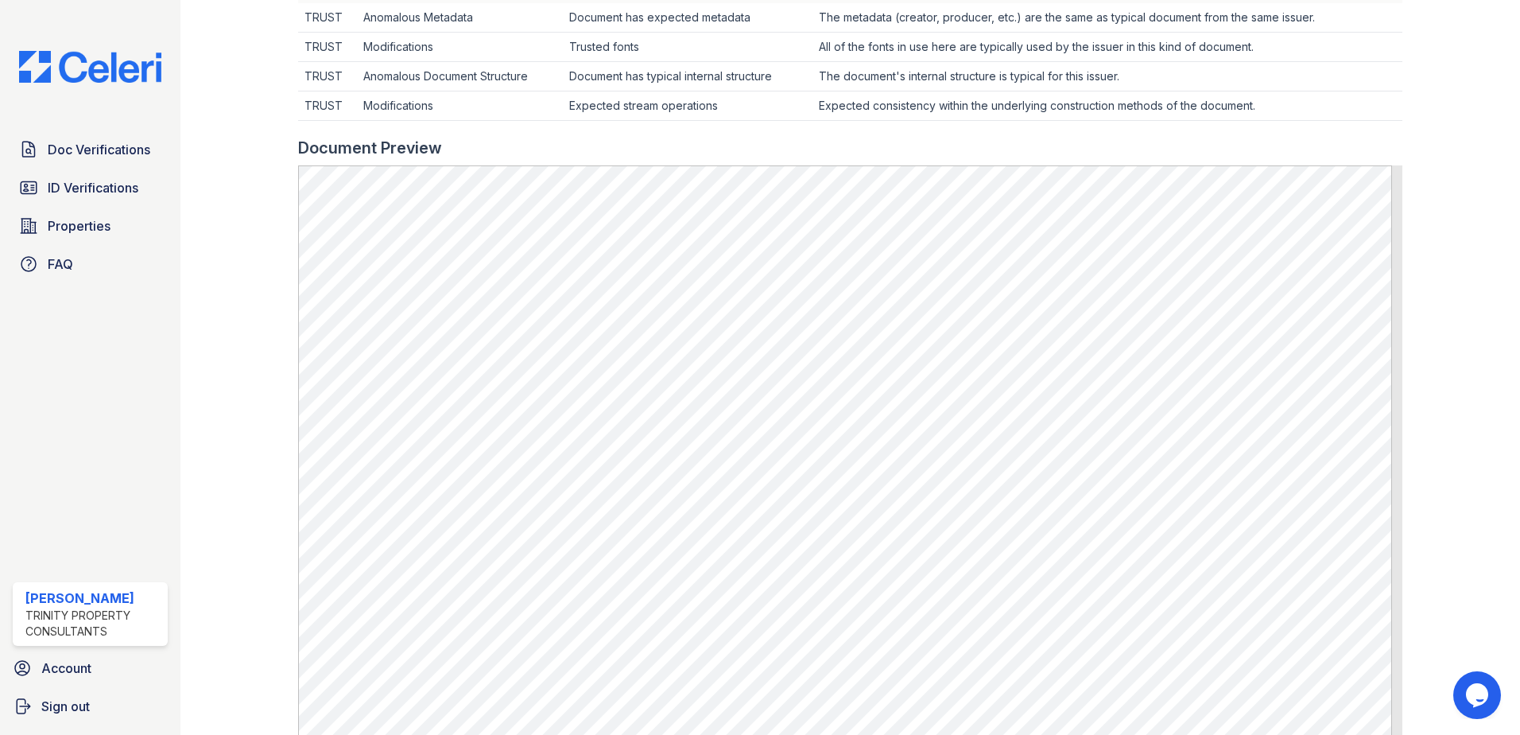
scroll to position [556, 0]
